Goal: Task Accomplishment & Management: Manage account settings

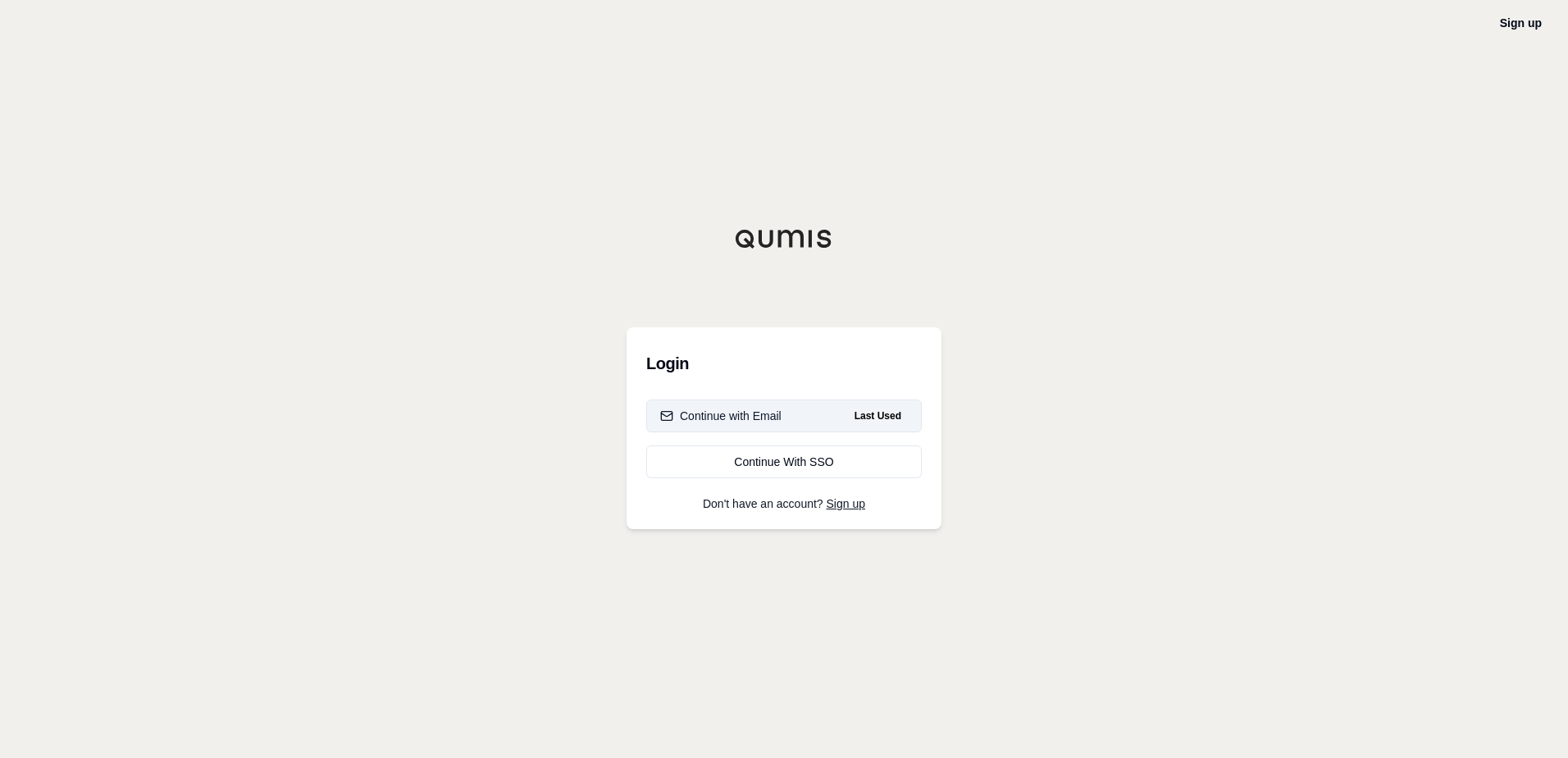
click at [829, 413] on button "Continue with Email Last Used" at bounding box center [784, 415] width 275 height 33
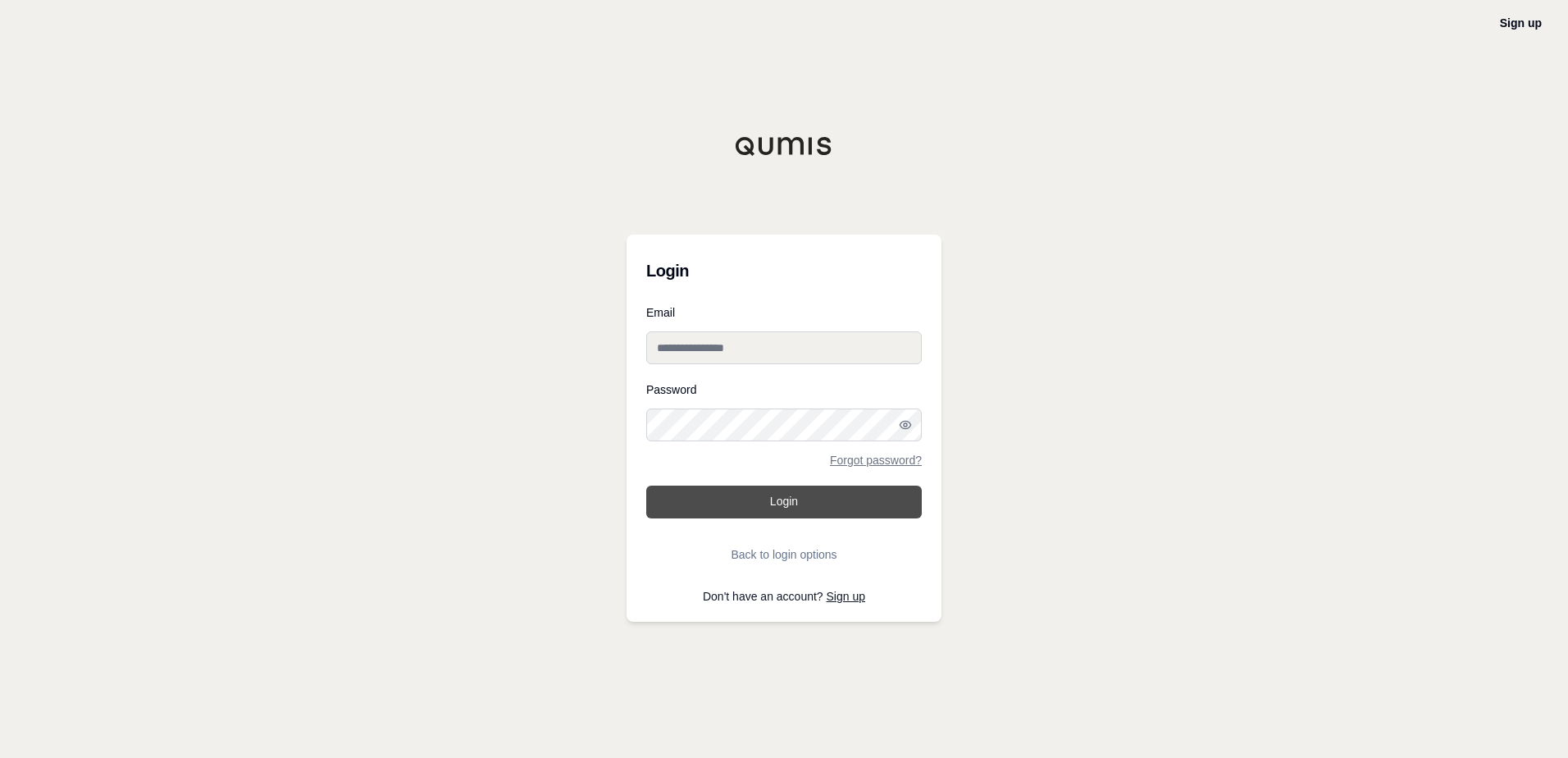
type input "**********"
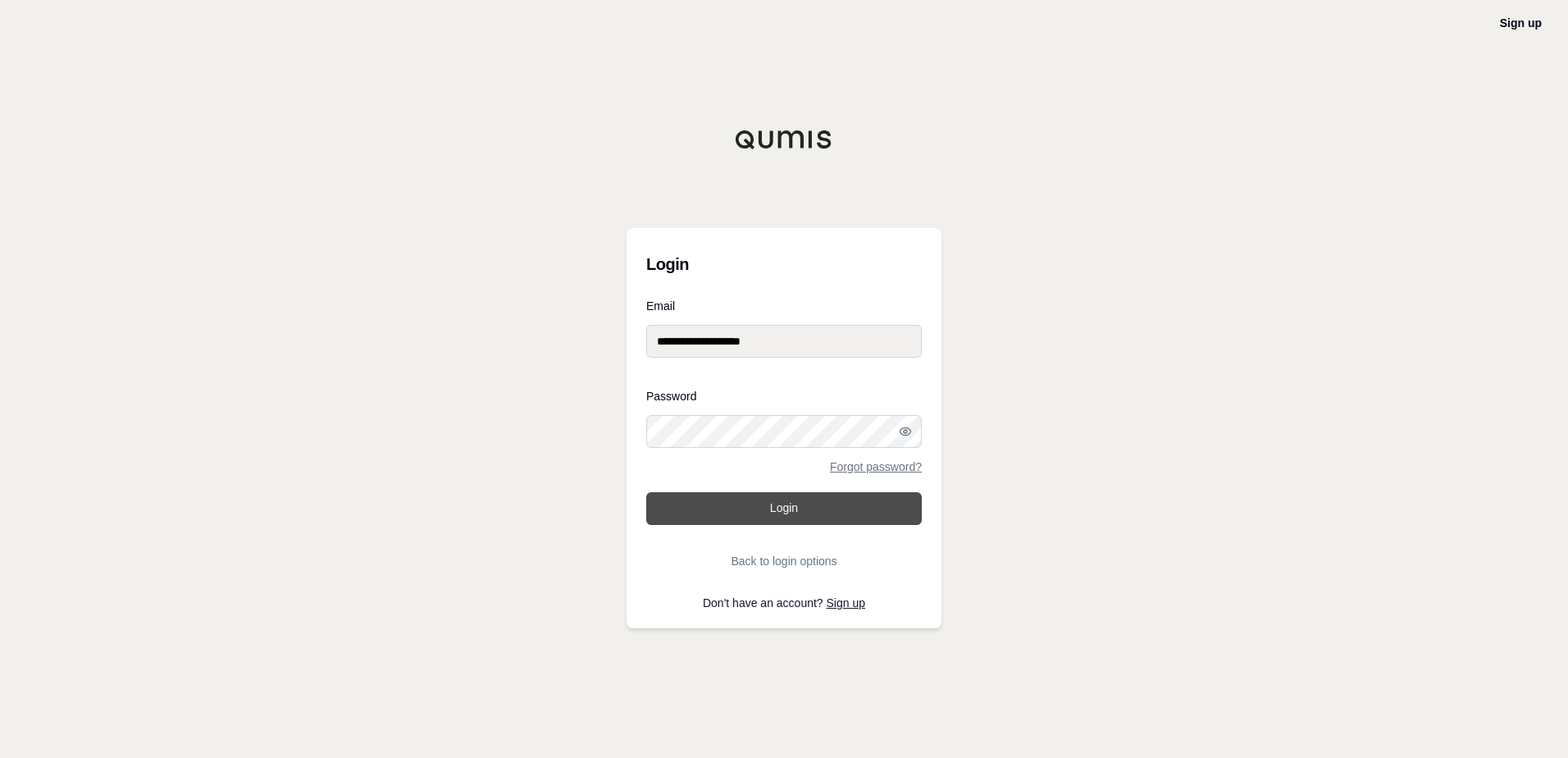
click at [797, 503] on button "Login" at bounding box center [784, 508] width 275 height 33
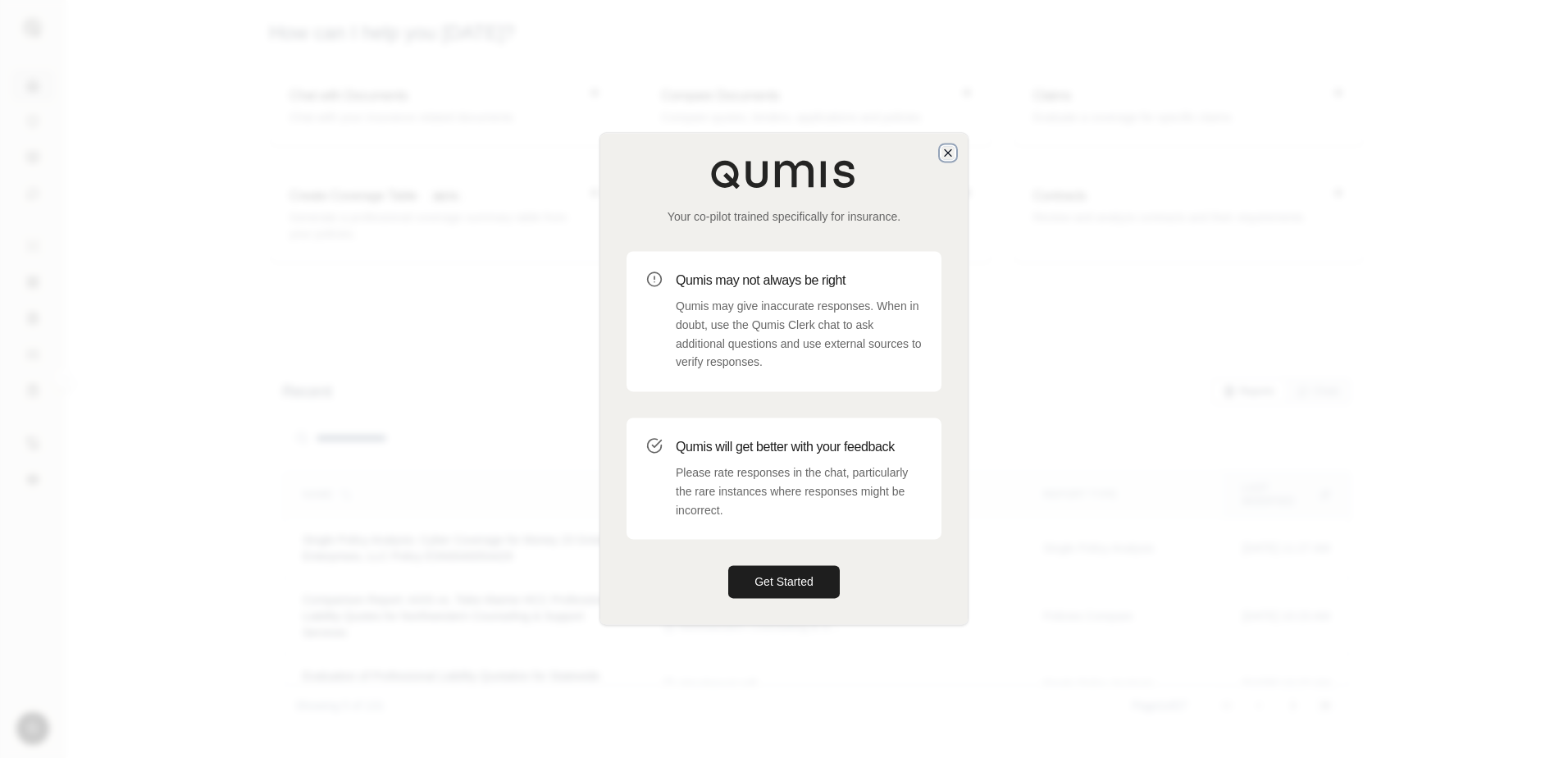
click at [945, 150] on icon "button" at bounding box center [948, 153] width 7 height 7
